Goal: Communication & Community: Connect with others

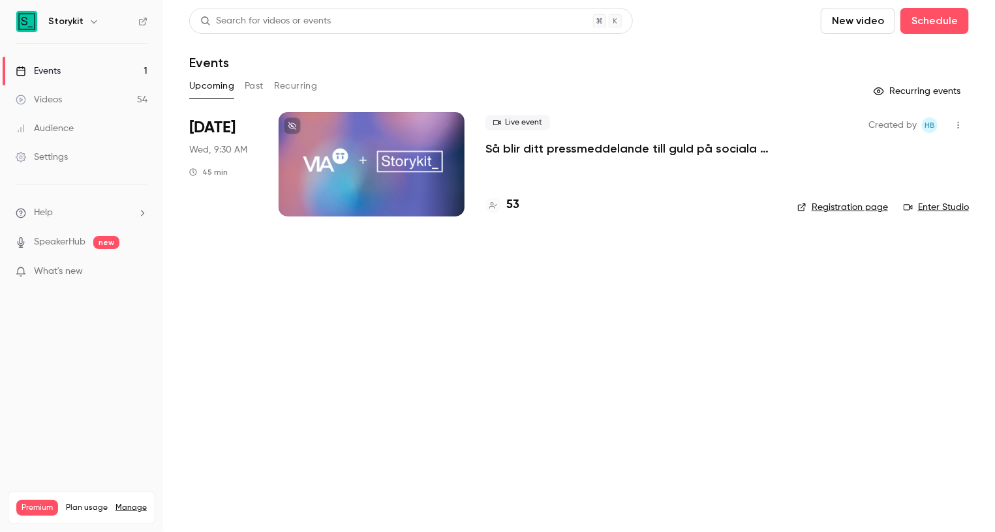
click at [324, 164] on div at bounding box center [372, 164] width 186 height 104
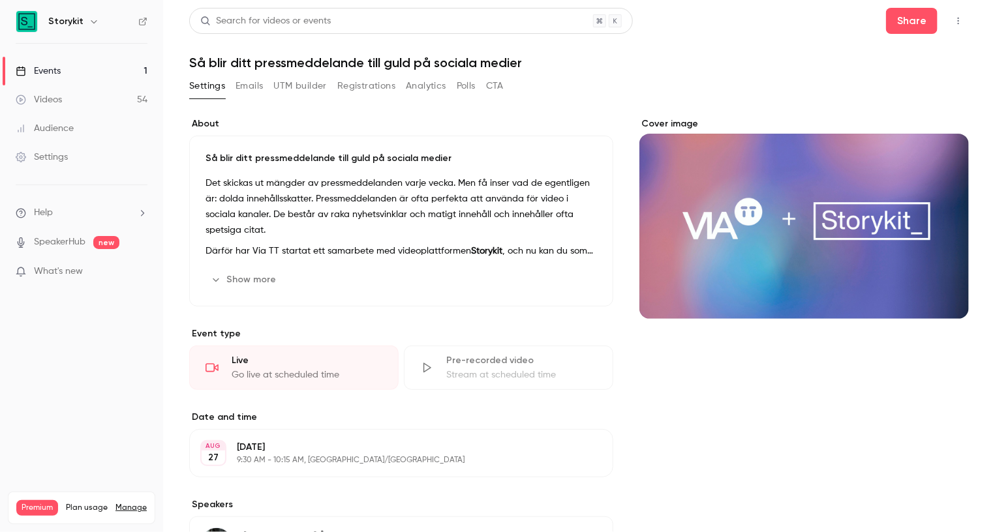
click at [339, 85] on button "Registrations" at bounding box center [366, 86] width 58 height 21
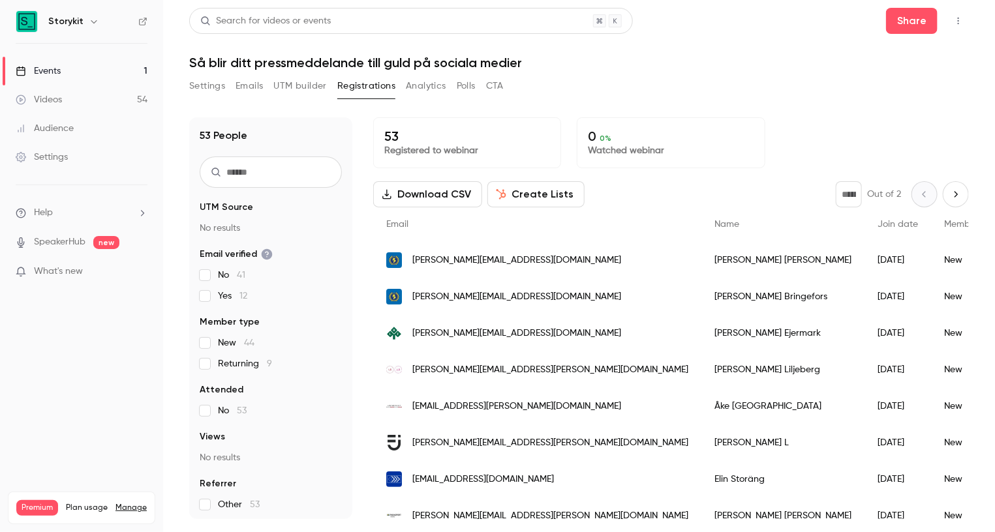
click at [961, 20] on icon "button" at bounding box center [958, 20] width 10 height 9
click at [883, 128] on div "Invite to Studio" at bounding box center [908, 121] width 99 height 13
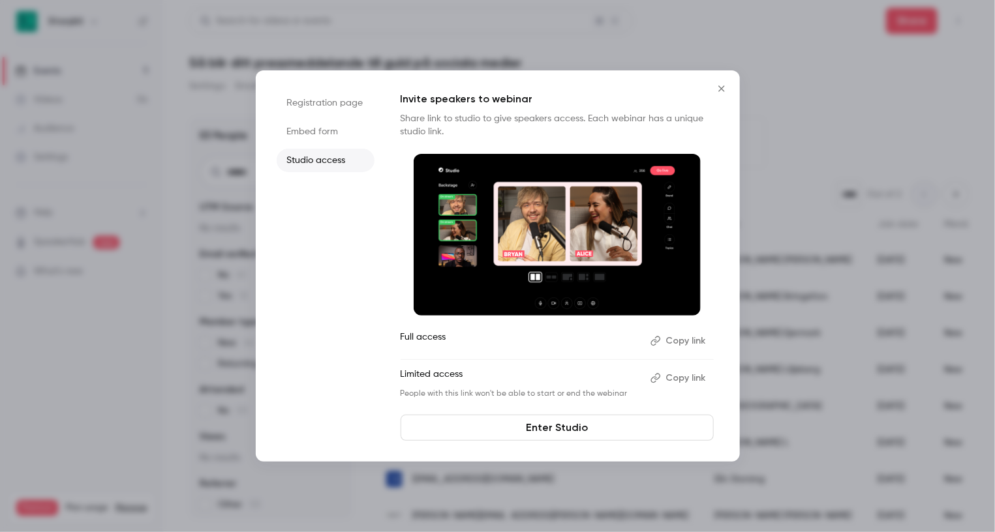
click at [686, 374] on button "Copy link" at bounding box center [679, 378] width 69 height 21
click at [721, 85] on icon "Close" at bounding box center [722, 89] width 16 height 10
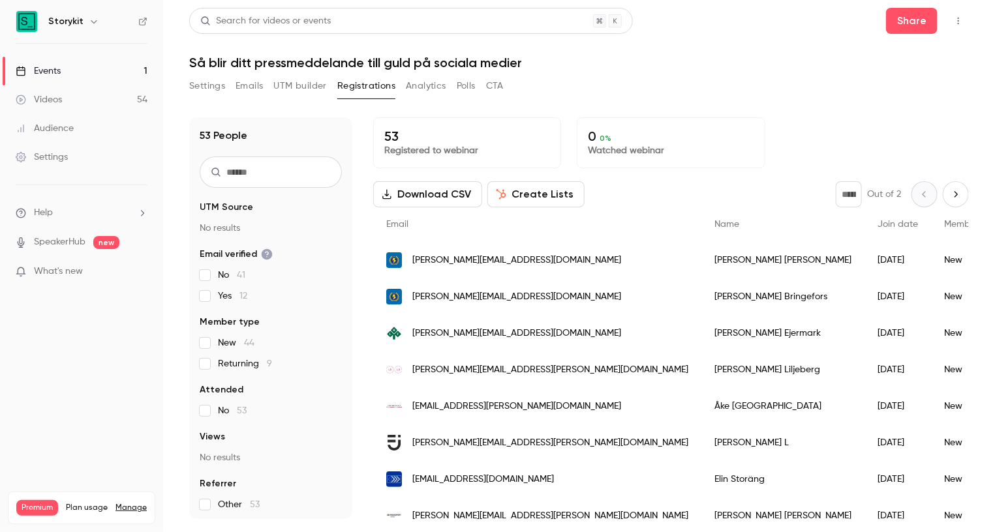
click at [204, 92] on button "Settings" at bounding box center [207, 86] width 36 height 21
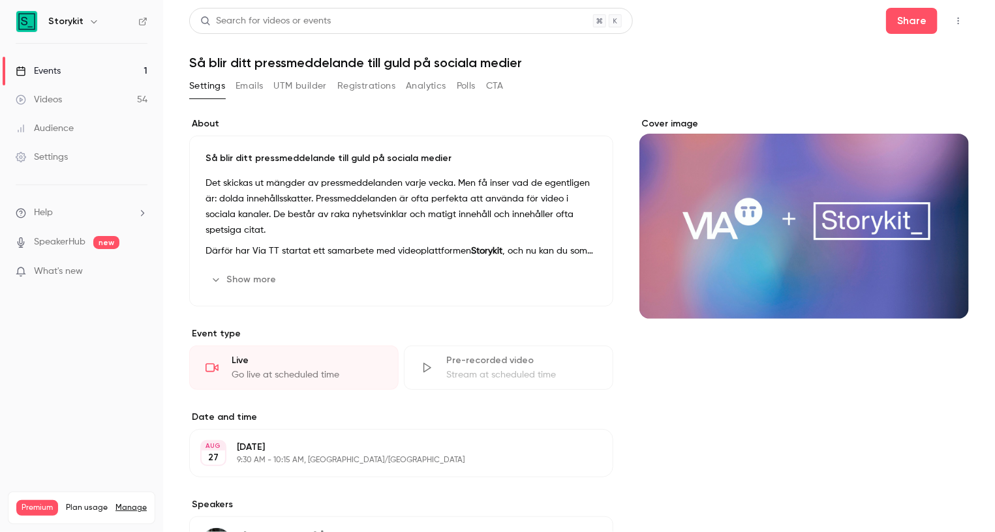
scroll to position [237, 0]
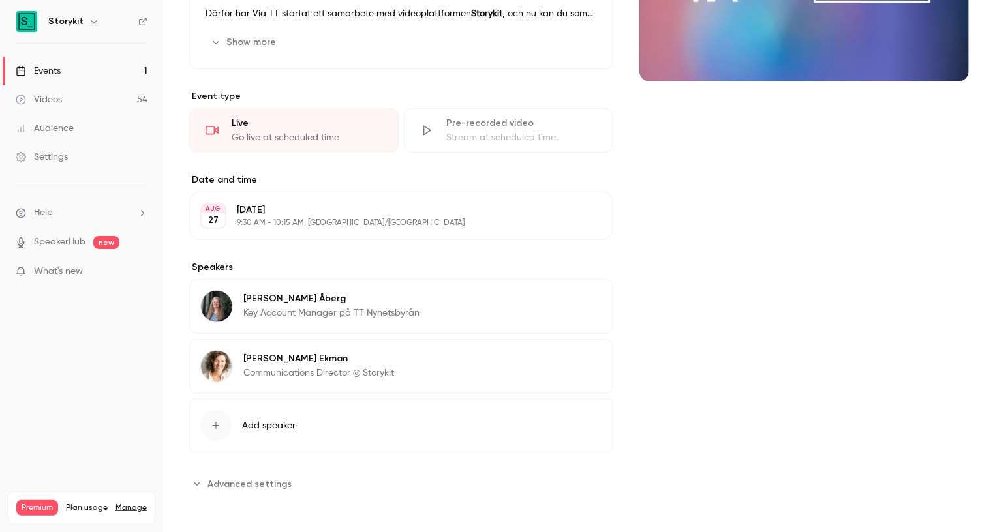
click at [78, 74] on link "Events 1" at bounding box center [81, 71] width 163 height 29
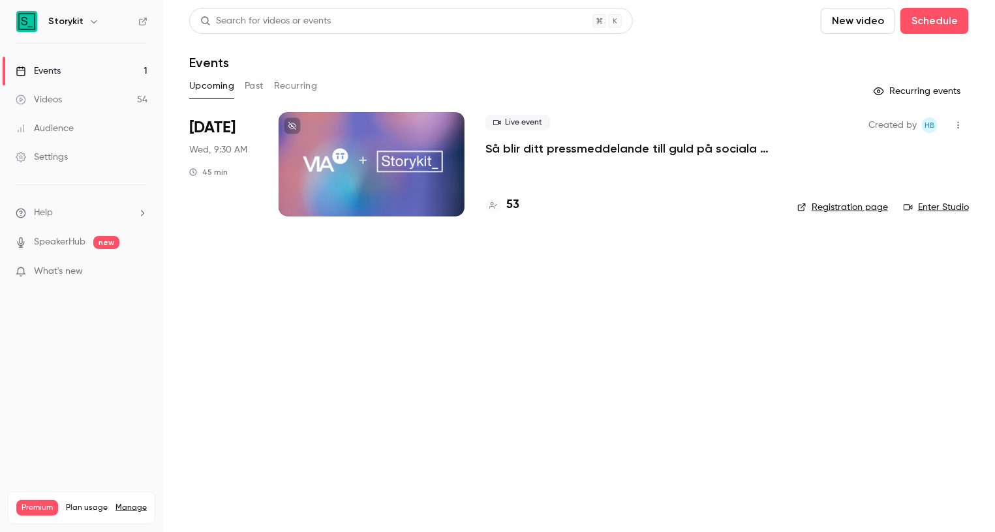
click at [277, 181] on li "[DATE] Wed, 9:30 AM 45 min Live event Så blir ditt pressmeddelande till guld på…" at bounding box center [579, 172] width 780 height 120
click at [304, 185] on div at bounding box center [372, 164] width 186 height 104
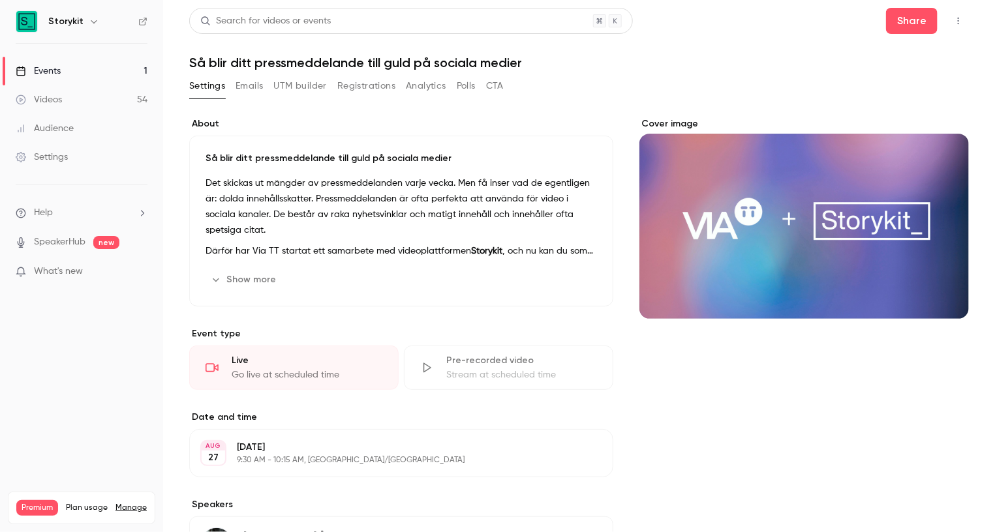
click at [368, 86] on button "Registrations" at bounding box center [366, 86] width 58 height 21
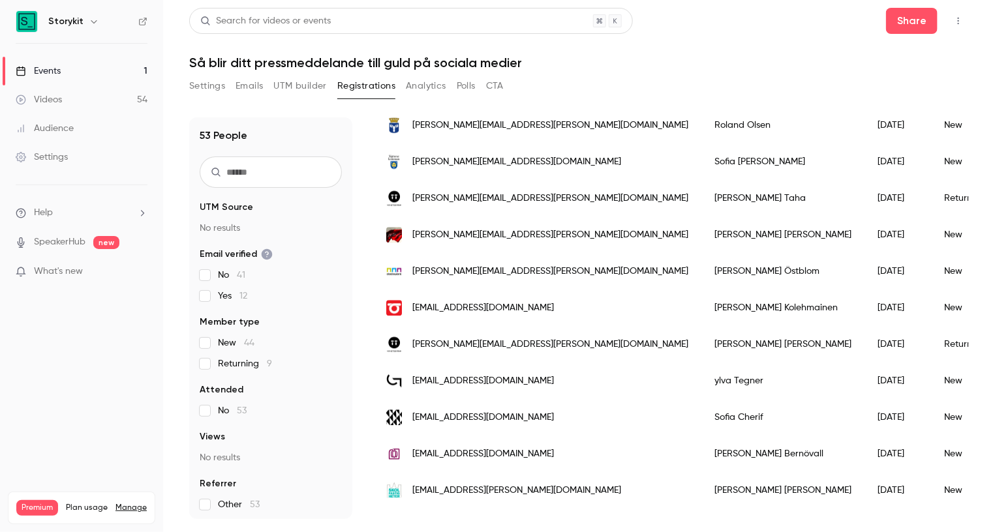
scroll to position [1447, 0]
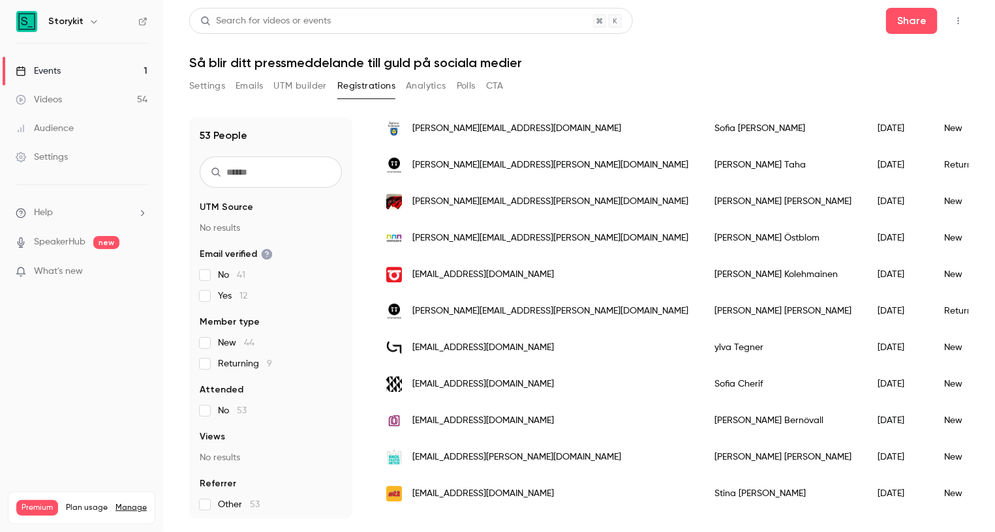
click at [77, 68] on link "Events 1" at bounding box center [81, 71] width 163 height 29
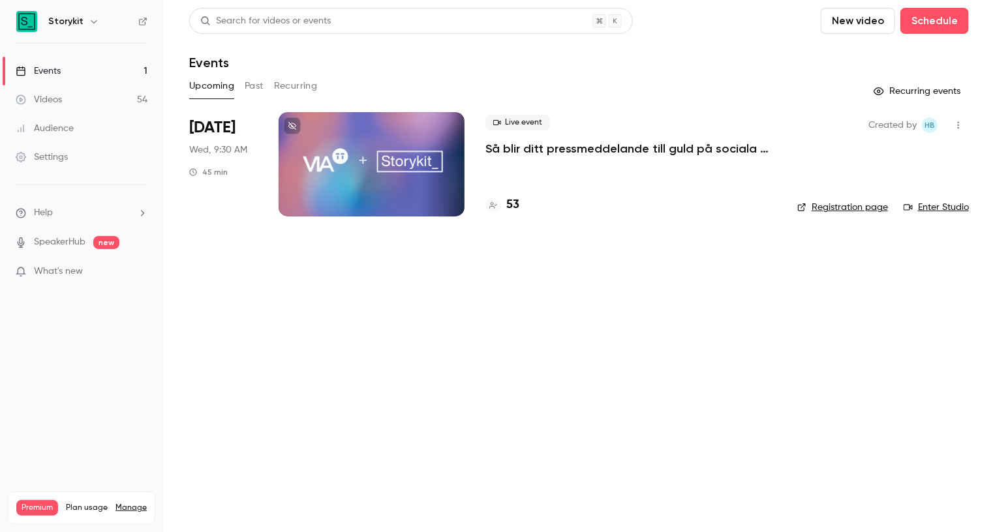
click at [408, 186] on div at bounding box center [372, 164] width 186 height 104
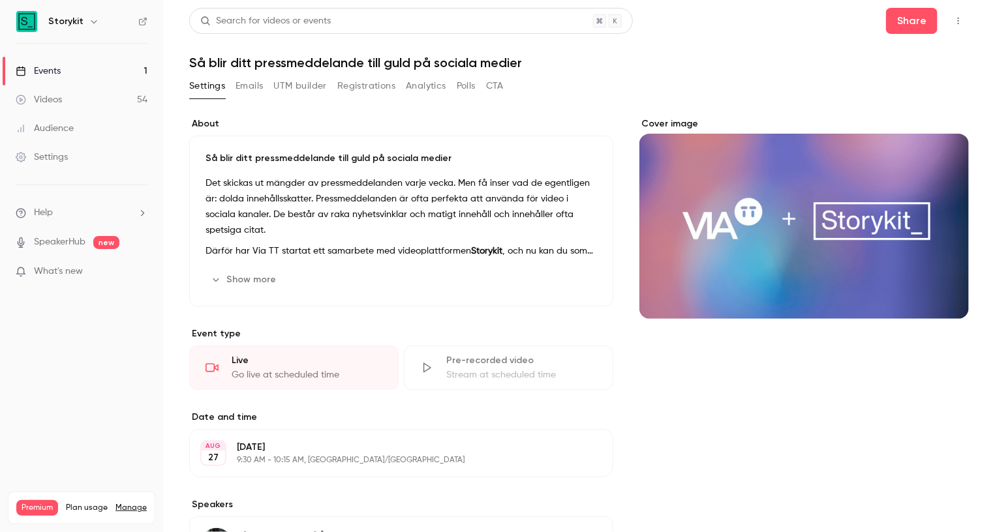
click at [962, 21] on icon "button" at bounding box center [958, 20] width 10 height 9
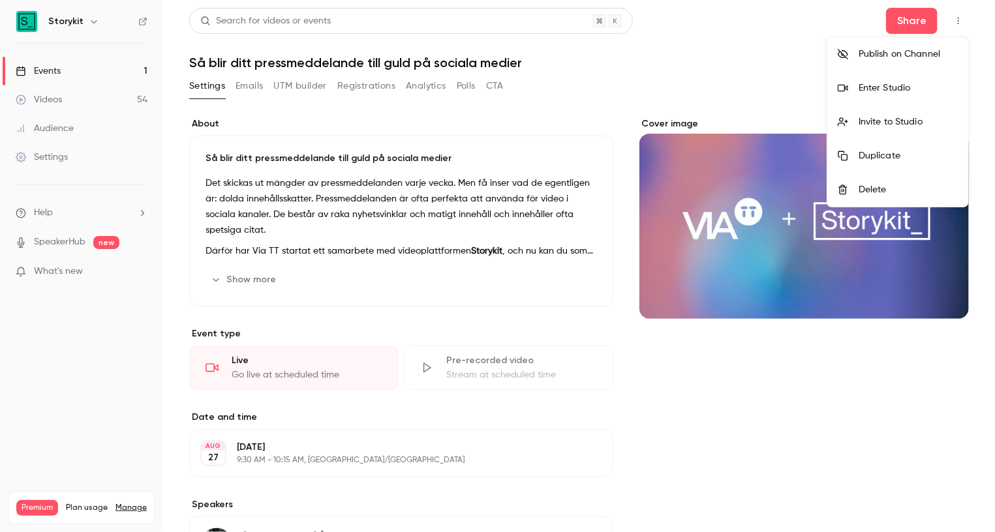
click at [656, 82] on div at bounding box center [497, 266] width 995 height 532
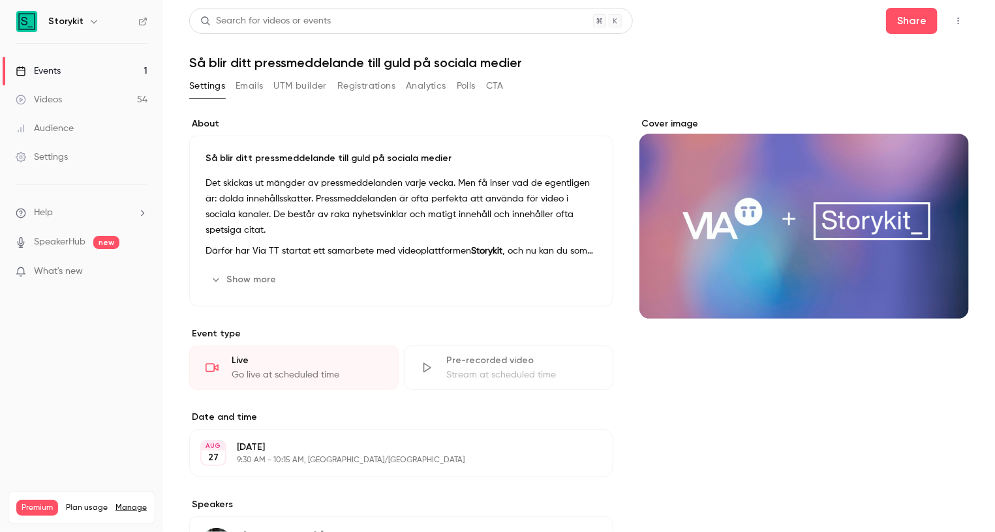
click at [964, 17] on button "button" at bounding box center [958, 20] width 21 height 21
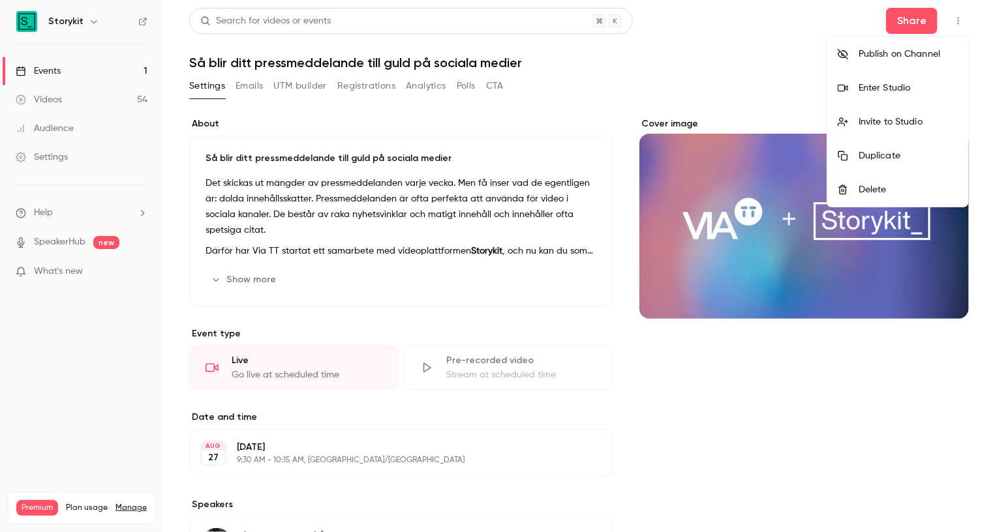
click at [893, 123] on div "Invite to Studio" at bounding box center [908, 121] width 99 height 13
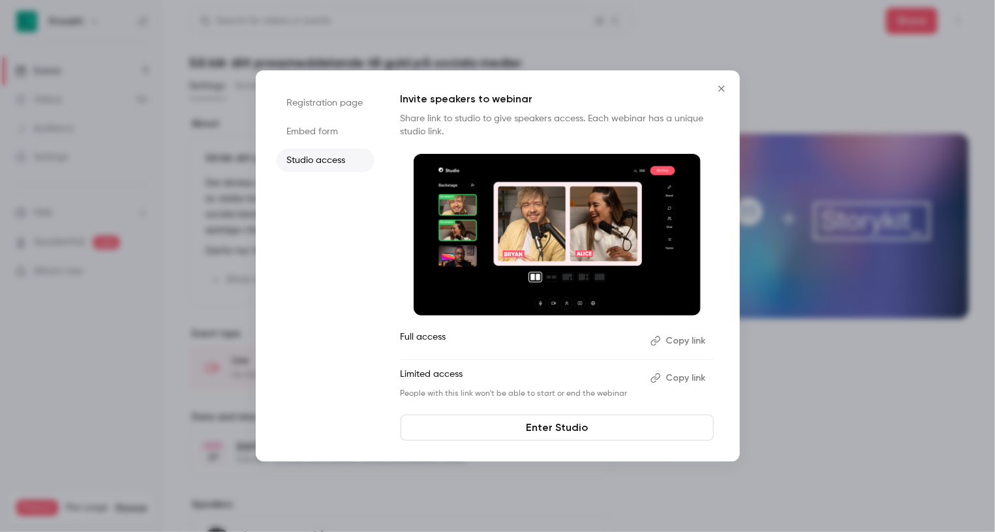
click at [672, 341] on button "Copy link" at bounding box center [679, 341] width 69 height 21
click at [722, 88] on icon "Close" at bounding box center [721, 88] width 6 height 6
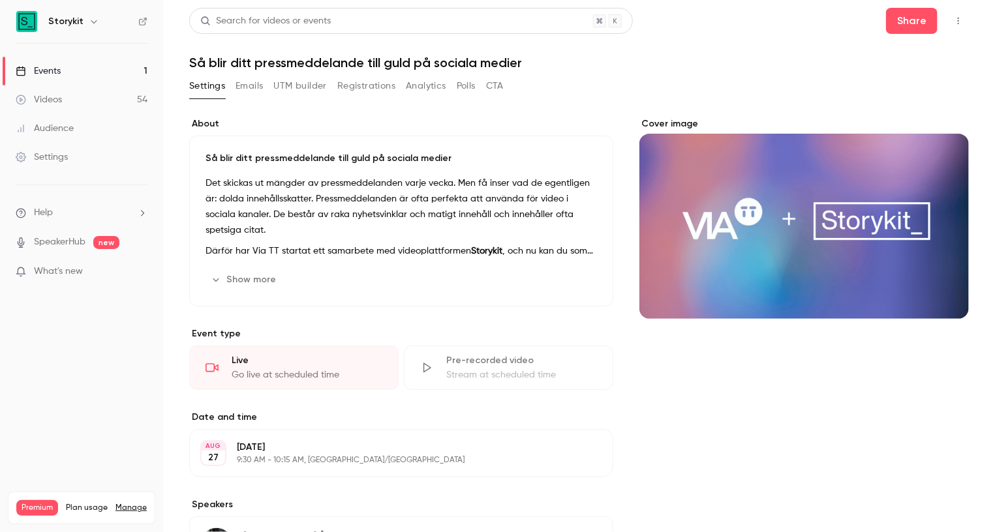
click at [112, 70] on link "Events 1" at bounding box center [81, 71] width 163 height 29
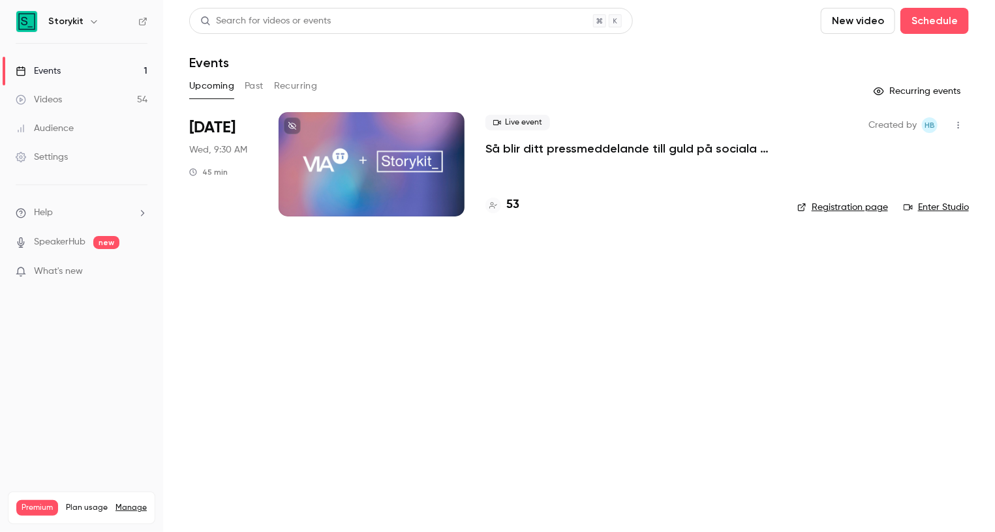
click at [70, 70] on link "Events 1" at bounding box center [81, 71] width 163 height 29
click at [252, 87] on button "Past" at bounding box center [254, 86] width 19 height 21
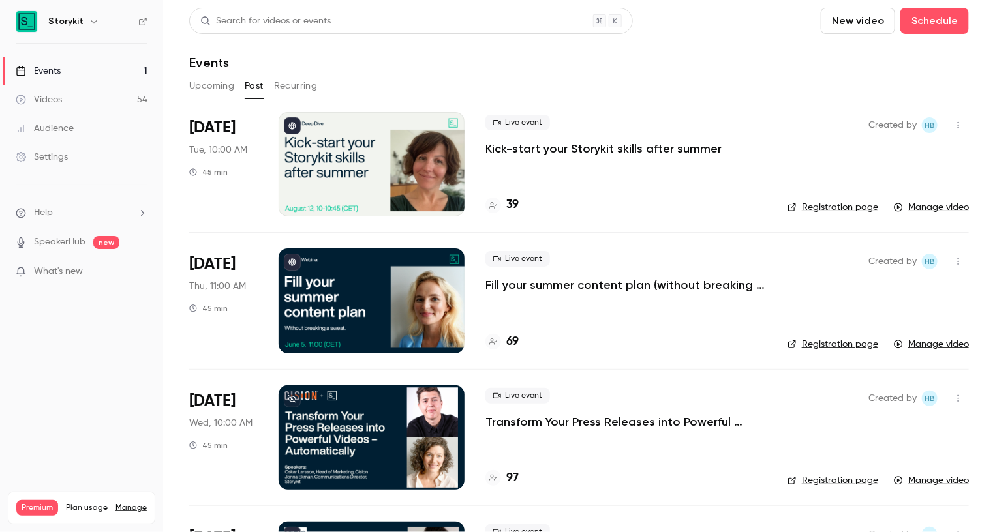
click at [89, 19] on icon "button" at bounding box center [94, 21] width 10 height 10
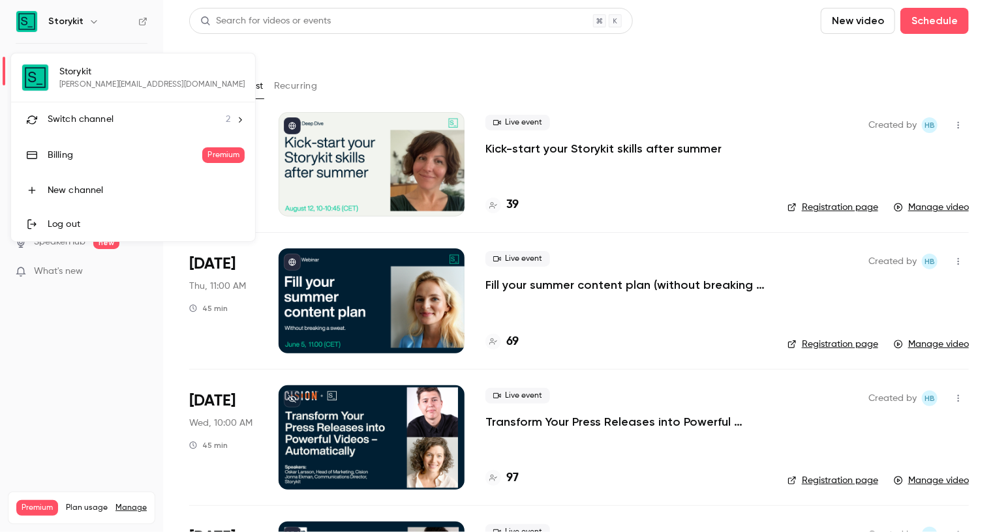
click at [106, 114] on span "Switch channel" at bounding box center [81, 120] width 66 height 14
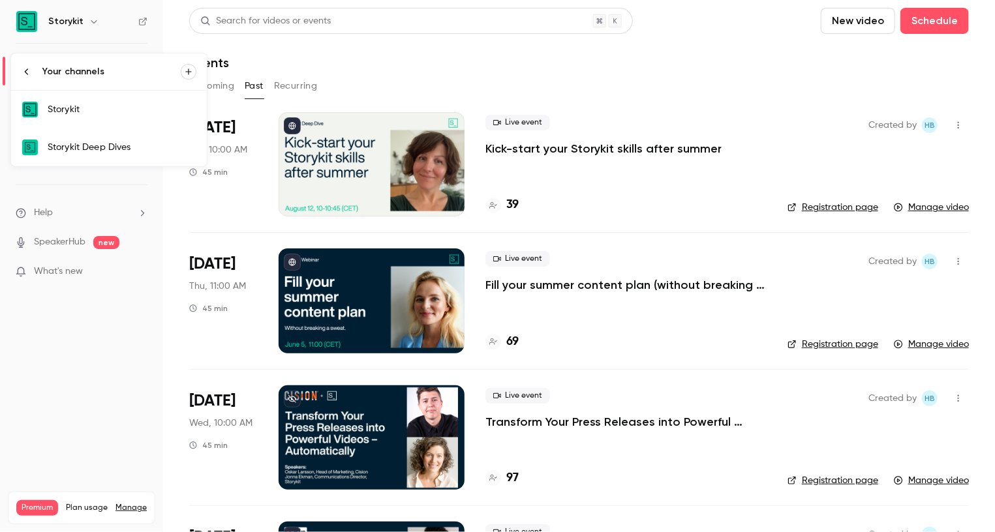
click at [108, 145] on div "Storykit Deep Dives" at bounding box center [122, 147] width 149 height 13
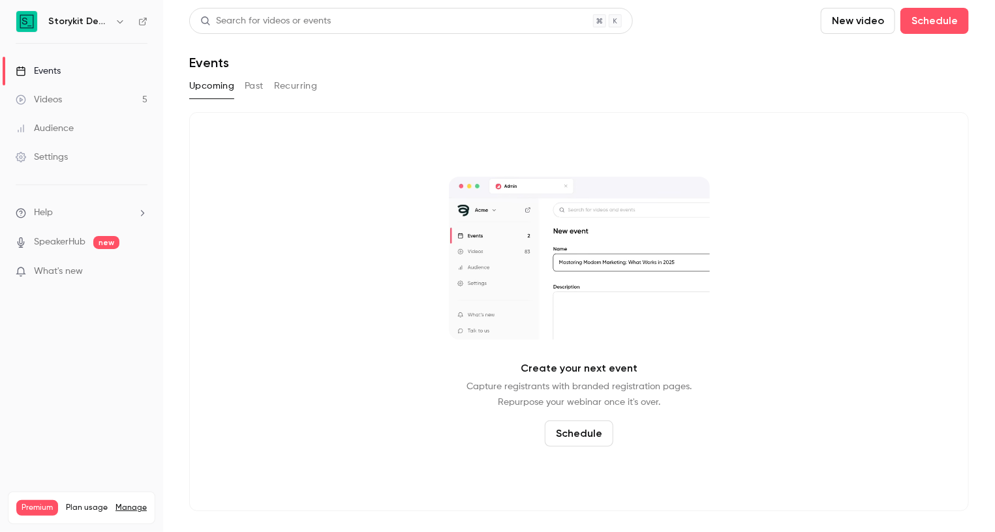
click at [258, 87] on button "Past" at bounding box center [254, 86] width 19 height 21
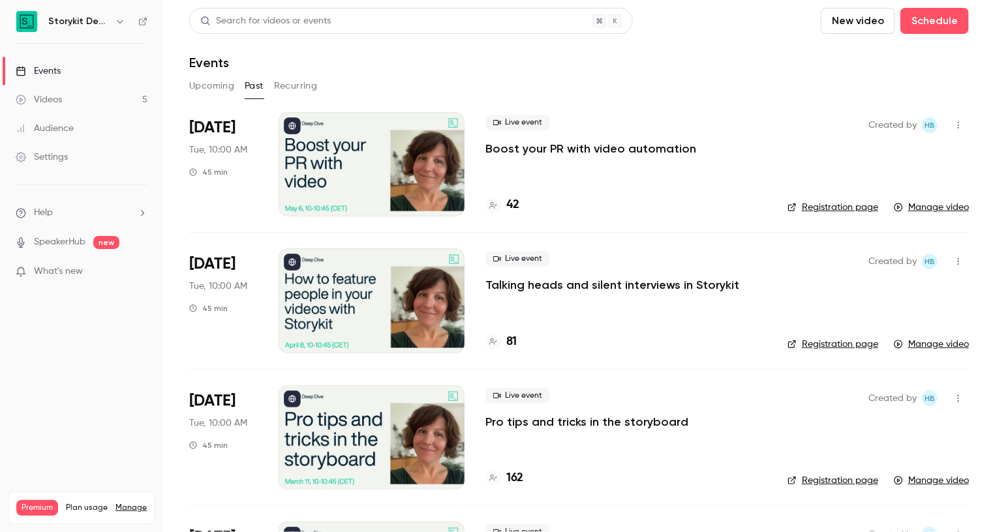
click at [958, 126] on icon "button" at bounding box center [958, 125] width 10 height 9
click at [786, 95] on div at bounding box center [497, 266] width 995 height 532
click at [53, 70] on div "Events" at bounding box center [38, 71] width 45 height 13
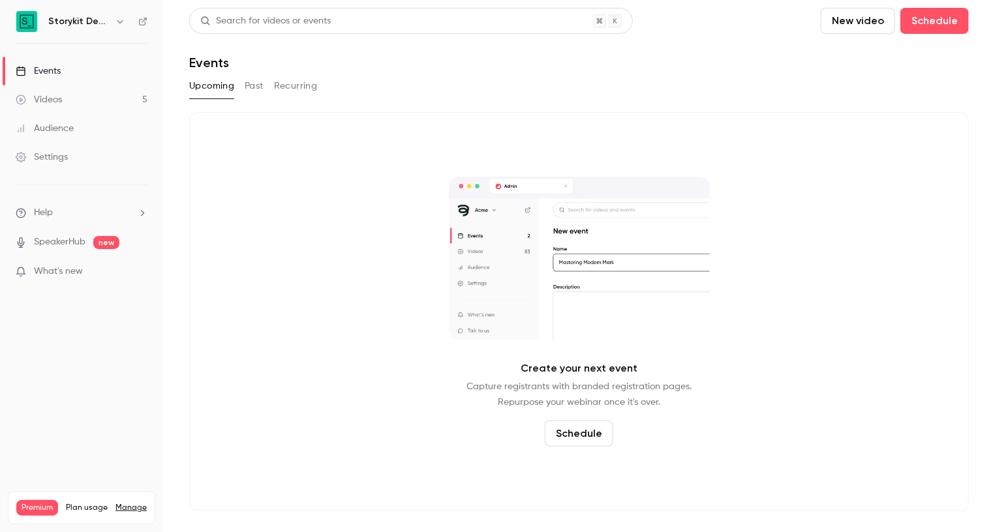
click at [89, 18] on h6 "Storykit Deep Dives" at bounding box center [78, 21] width 61 height 13
click at [115, 18] on icon "button" at bounding box center [120, 21] width 10 height 10
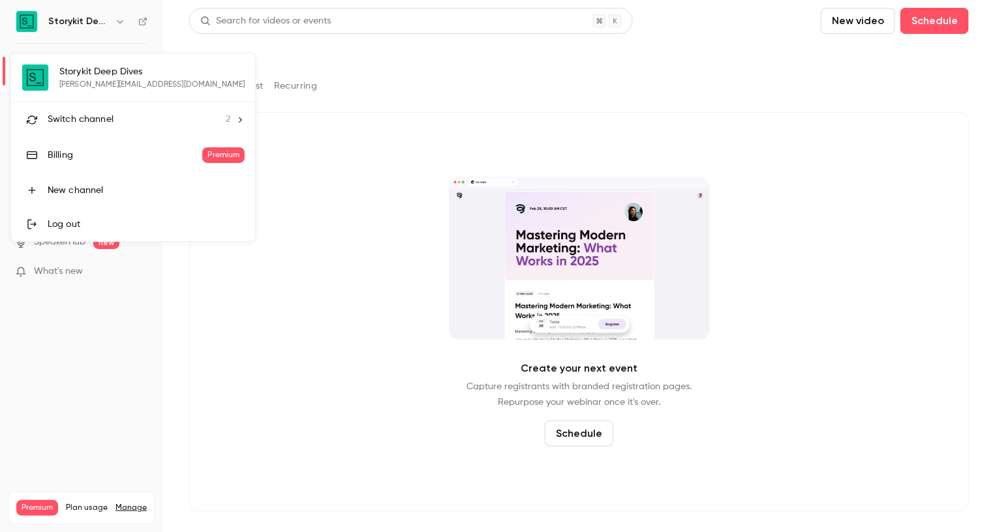
click at [87, 113] on span "Switch channel" at bounding box center [81, 120] width 66 height 14
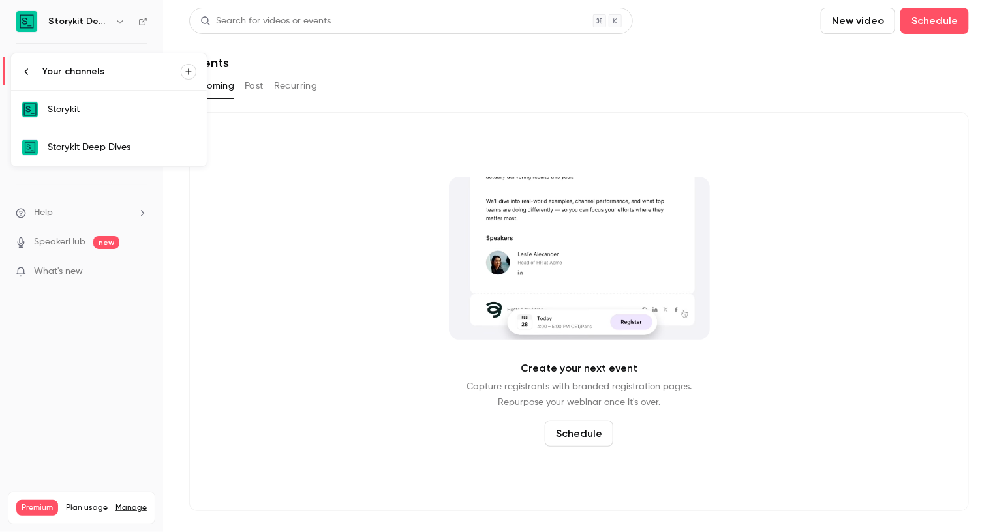
click at [85, 120] on link "Storykit" at bounding box center [109, 110] width 196 height 38
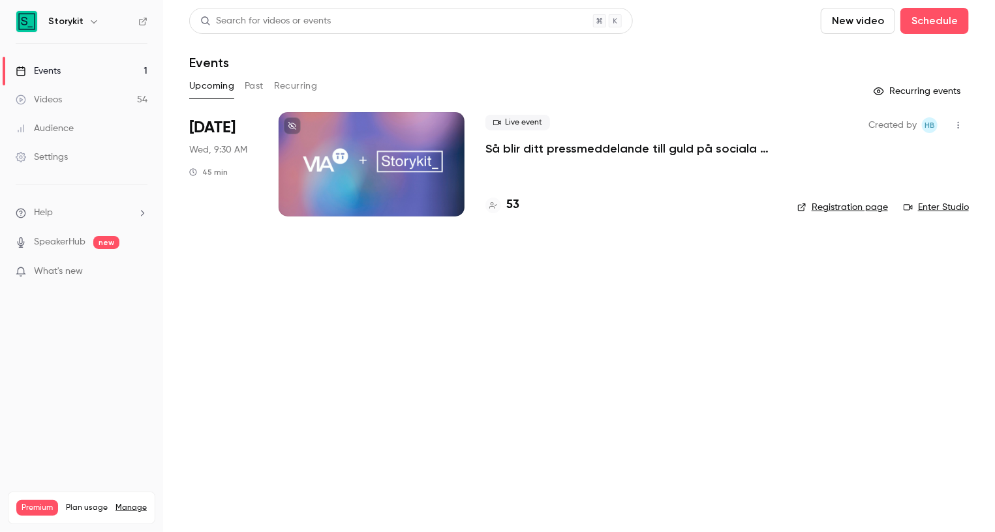
click at [958, 125] on icon "button" at bounding box center [958, 125] width 1 height 7
click at [898, 193] on div "Invite to Studio" at bounding box center [908, 192] width 99 height 13
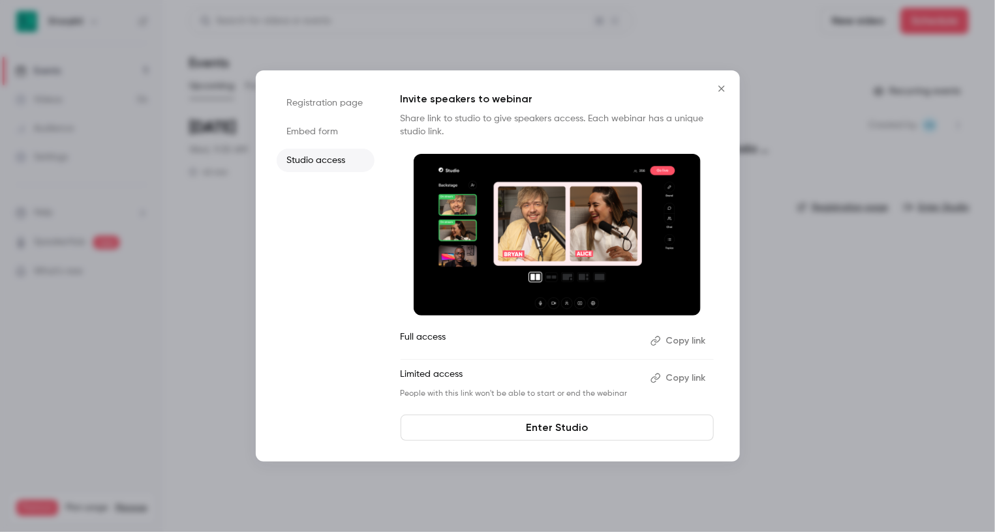
click at [691, 378] on button "Copy link" at bounding box center [679, 378] width 69 height 21
click at [718, 90] on icon "Close" at bounding box center [722, 89] width 16 height 10
